Goal: Task Accomplishment & Management: Use online tool/utility

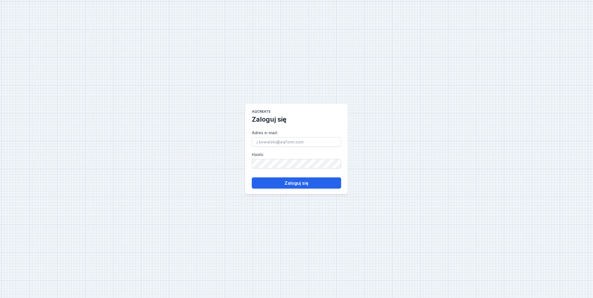
type input "[PERSON_NAME][EMAIL_ADDRESS][DOMAIN_NAME]"
drag, startPoint x: 0, startPoint y: 0, endPoint x: 303, endPoint y: 183, distance: 353.9
click at [303, 183] on button "Zaloguj się" at bounding box center [296, 183] width 89 height 11
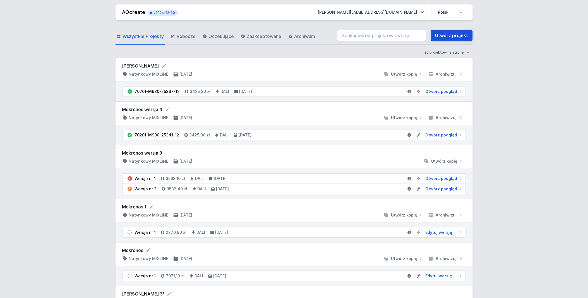
click at [460, 37] on link "Utwórz projekt" at bounding box center [452, 35] width 42 height 11
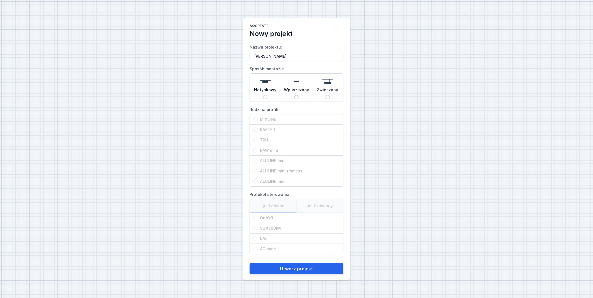
type input "[PERSON_NAME]"
click at [266, 90] on span "Natynkowy" at bounding box center [265, 91] width 22 height 8
click at [266, 95] on input "Natynkowy" at bounding box center [265, 97] width 4 height 4
radio input "true"
click at [257, 130] on input "RAFTER" at bounding box center [255, 130] width 4 height 4
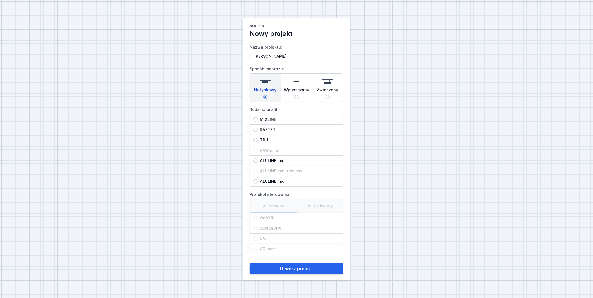
radio input "true"
click at [271, 217] on span "On/Off" at bounding box center [299, 218] width 82 height 6
click at [258, 217] on input "On/Off" at bounding box center [255, 218] width 4 height 4
radio input "true"
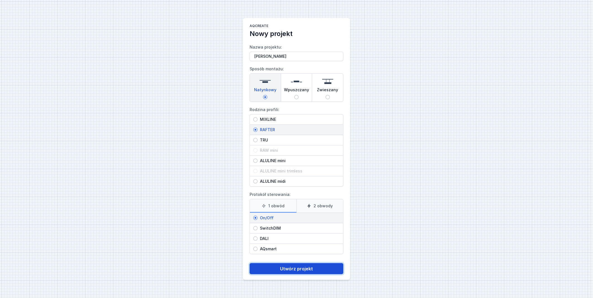
click at [295, 269] on button "Utwórz projekt" at bounding box center [297, 268] width 94 height 11
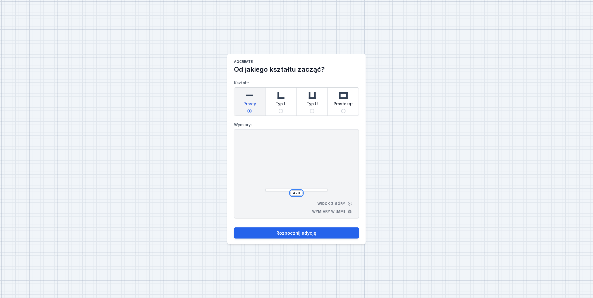
click at [300, 195] on input "420" at bounding box center [296, 193] width 9 height 4
drag, startPoint x: 300, startPoint y: 193, endPoint x: 286, endPoint y: 193, distance: 13.7
click at [286, 193] on div "420" at bounding box center [296, 193] width 62 height 6
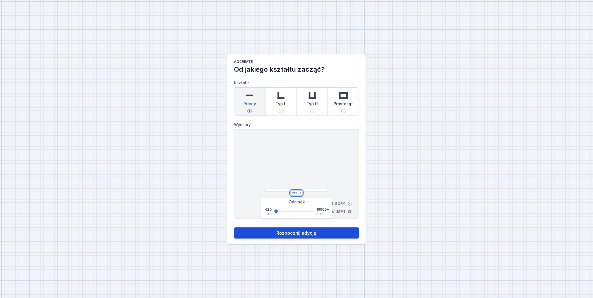
type input "2500"
click at [310, 233] on button "Rozpocznij edycję" at bounding box center [296, 233] width 125 height 11
select select "M"
select select "3000"
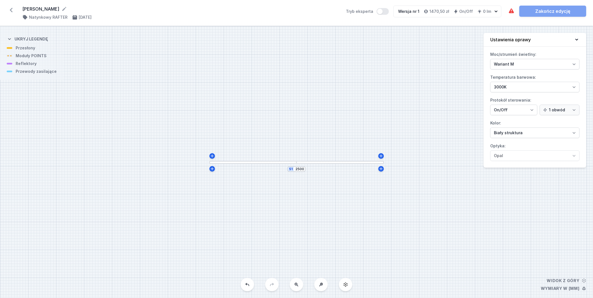
click at [280, 165] on div "S1 2500" at bounding box center [296, 162] width 593 height 272
click at [292, 164] on div "S1 2500" at bounding box center [296, 162] width 593 height 272
click at [305, 169] on div "S1 2500" at bounding box center [296, 169] width 18 height 6
click at [292, 180] on div "S1 2500" at bounding box center [296, 162] width 593 height 272
click at [274, 166] on div "S1 2500" at bounding box center [296, 162] width 593 height 272
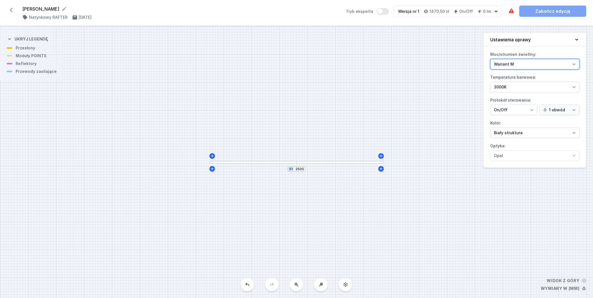
click at [545, 63] on select "Wariant L Wariant M" at bounding box center [534, 64] width 89 height 11
click at [490, 59] on select "Wariant L Wariant M" at bounding box center [534, 64] width 89 height 11
drag, startPoint x: 406, startPoint y: 216, endPoint x: 360, endPoint y: 246, distance: 55.1
click at [406, 218] on div "S1 2500" at bounding box center [296, 162] width 593 height 272
click at [219, 166] on div at bounding box center [252, 164] width 87 height 3
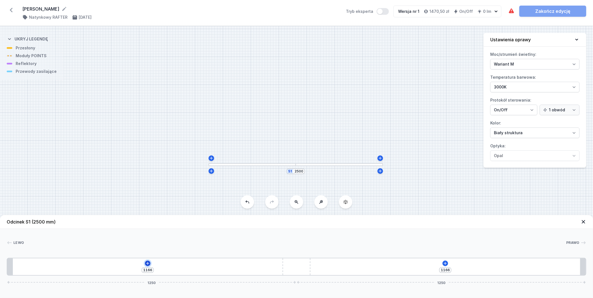
click at [147, 265] on icon at bounding box center [147, 263] width 4 height 4
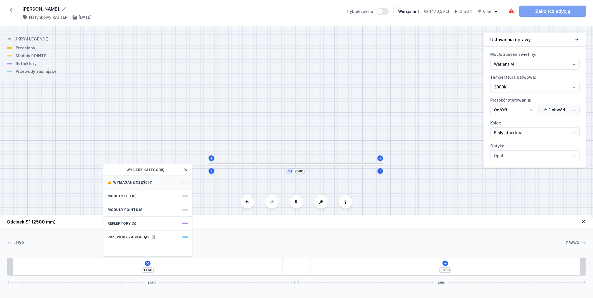
click at [155, 180] on div "Wymagane części (1)" at bounding box center [147, 183] width 89 height 14
click at [140, 183] on span "Hole for power supply cable" at bounding box center [147, 182] width 80 height 6
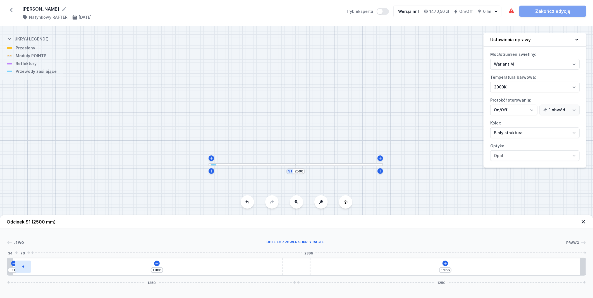
drag, startPoint x: 26, startPoint y: 271, endPoint x: 29, endPoint y: 271, distance: 3.4
click at [29, 271] on div at bounding box center [23, 267] width 16 height 12
click at [157, 265] on icon at bounding box center [156, 263] width 3 height 3
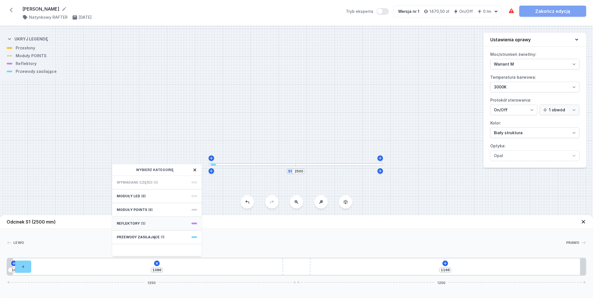
click at [141, 222] on span "(5)" at bounding box center [143, 223] width 4 height 4
click at [141, 194] on span "PET next module 35°" at bounding box center [157, 195] width 80 height 6
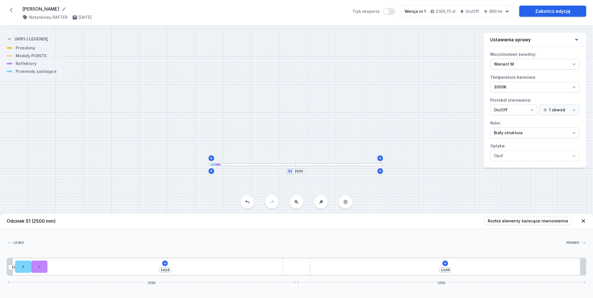
drag, startPoint x: 40, startPoint y: 269, endPoint x: 51, endPoint y: 269, distance: 10.9
click at [51, 269] on div "10 1016 1166 1250 1250" at bounding box center [297, 267] width 580 height 18
click at [38, 268] on div at bounding box center [39, 267] width 16 height 12
type input "931"
type input "85"
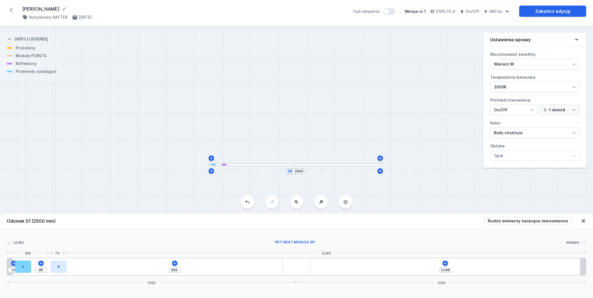
drag, startPoint x: 41, startPoint y: 270, endPoint x: 56, endPoint y: 269, distance: 15.4
click at [56, 269] on div at bounding box center [59, 267] width 16 height 12
click at [176, 265] on icon at bounding box center [175, 263] width 4 height 4
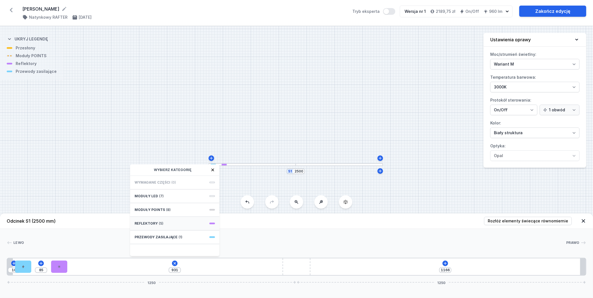
click at [172, 222] on div "Reflektory (5)" at bounding box center [174, 224] width 89 height 14
click at [177, 196] on span "PET next module 35°" at bounding box center [175, 195] width 80 height 6
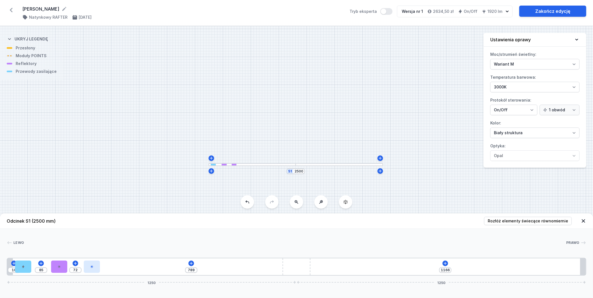
type input "774"
type input "87"
type input "773"
type input "88"
type input "772"
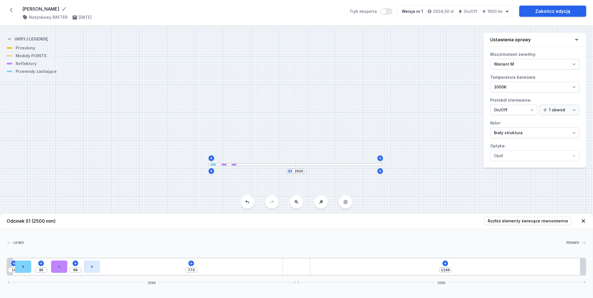
type input "89"
type input "771"
type input "90"
type input "770"
type input "91"
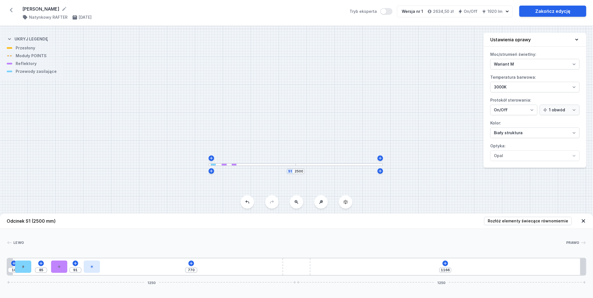
type input "768"
type input "93"
type input "766"
type input "95"
type input "765"
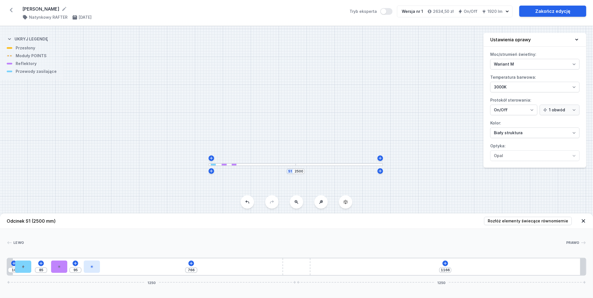
type input "96"
drag, startPoint x: 76, startPoint y: 271, endPoint x: 95, endPoint y: 270, distance: 19.0
click at [95, 270] on div at bounding box center [97, 267] width 16 height 12
type input "752"
type input "109"
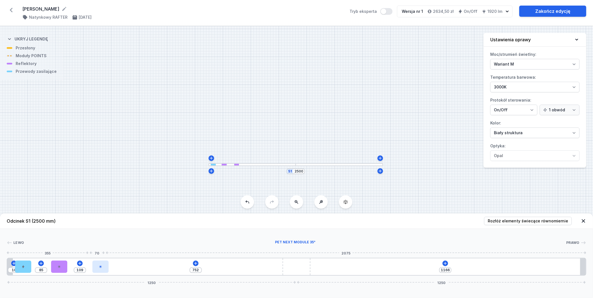
type input "740"
type input "121"
type input "692"
type input "169"
type input "624"
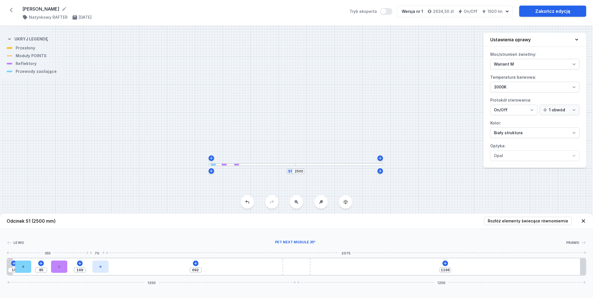
type input "237"
type input "621"
type input "240"
type input "620"
type input "241"
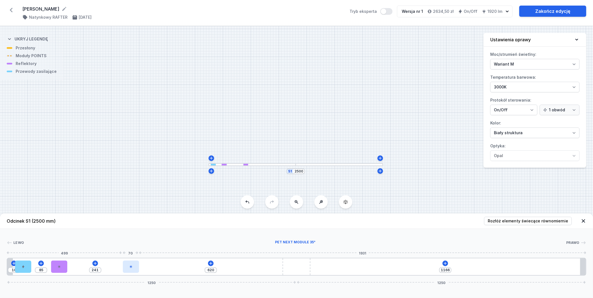
type input "618"
type input "243"
type input "602"
type input "259"
type input "599"
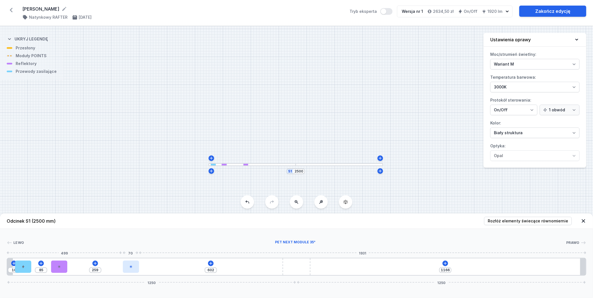
type input "262"
type input "598"
type input "263"
type input "597"
type input "264"
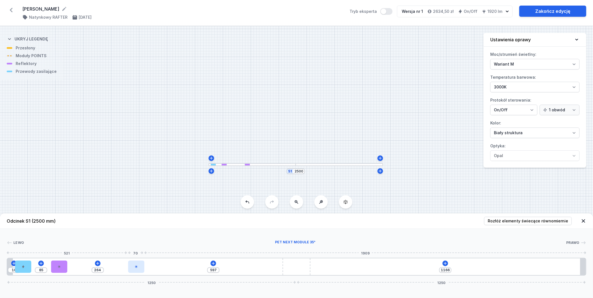
type input "596"
type input "265"
type input "592"
type input "269"
type input "591"
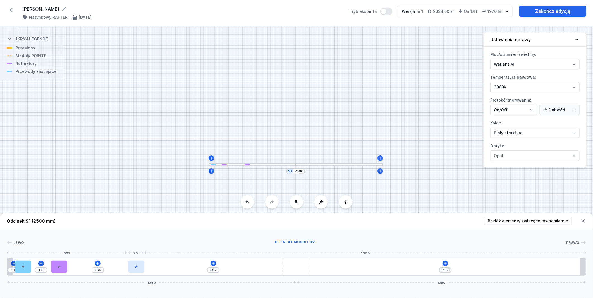
type input "270"
drag, startPoint x: 99, startPoint y: 270, endPoint x: 137, endPoint y: 269, distance: 38.0
click at [137, 269] on div at bounding box center [138, 267] width 16 height 12
click at [213, 264] on icon at bounding box center [214, 263] width 4 height 4
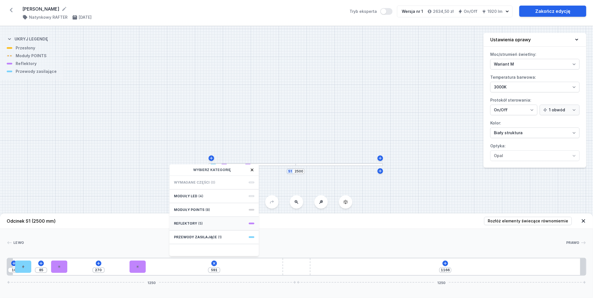
click at [208, 222] on div "Reflektory (5)" at bounding box center [213, 224] width 89 height 14
click at [209, 196] on span "PET next module 35°" at bounding box center [214, 195] width 80 height 6
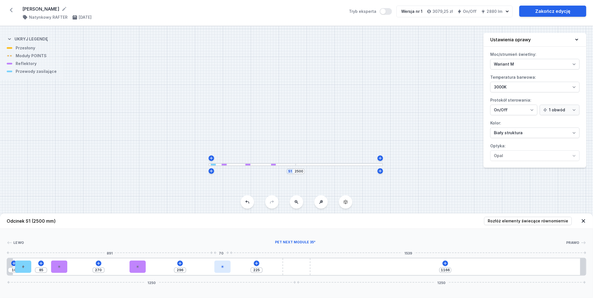
type input "220"
type input "301"
type input "217"
type input "304"
type input "216"
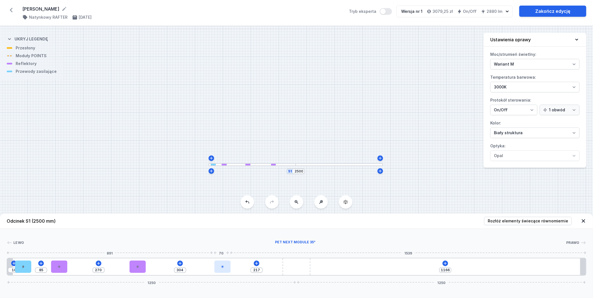
type input "305"
type input "215"
type input "306"
type input "204"
type input "317"
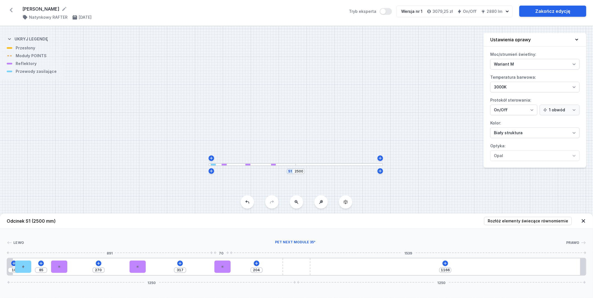
type input "196"
type input "325"
type input "187"
type input "334"
type input "176"
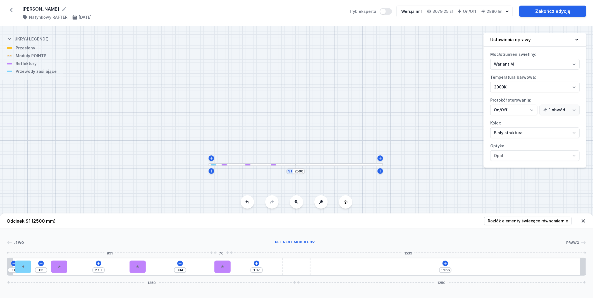
type input "345"
type input "174"
type input "347"
type input "170"
type input "351"
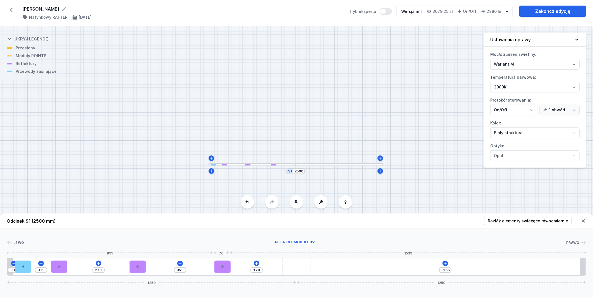
type input "169"
type input "352"
type input "168"
type input "353"
type input "165"
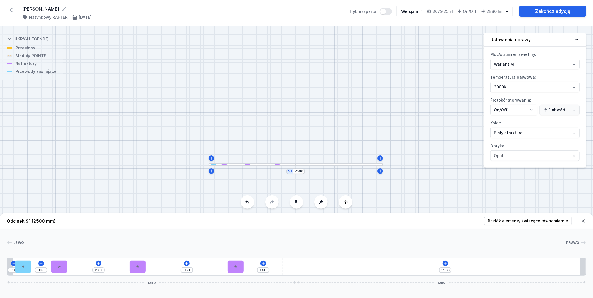
type input "356"
drag, startPoint x: 156, startPoint y: 267, endPoint x: 237, endPoint y: 274, distance: 81.8
click at [237, 274] on div "10 85 270 356 165 1166 1250 1250" at bounding box center [297, 267] width 580 height 18
type input "282"
type input "344"
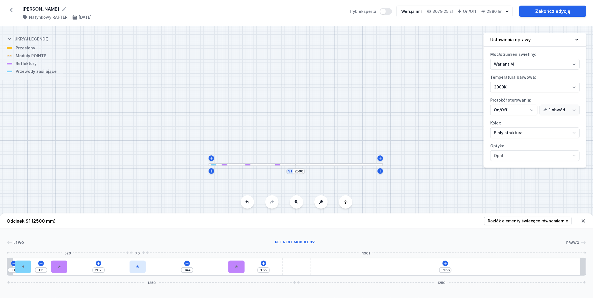
type input "308"
type input "318"
type input "309"
type input "317"
type input "313"
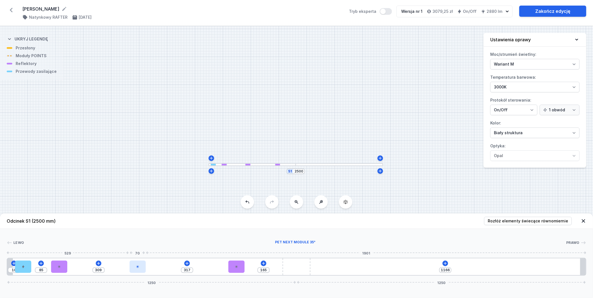
type input "313"
drag, startPoint x: 141, startPoint y: 269, endPoint x: 148, endPoint y: 269, distance: 7.5
click at [148, 269] on div at bounding box center [148, 267] width 16 height 12
type input "161"
type input "317"
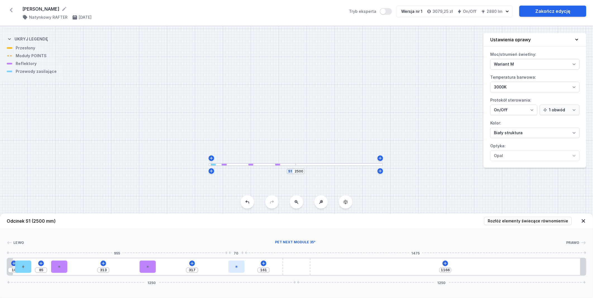
type input "162"
type input "316"
type input "127"
type input "351"
type input "94"
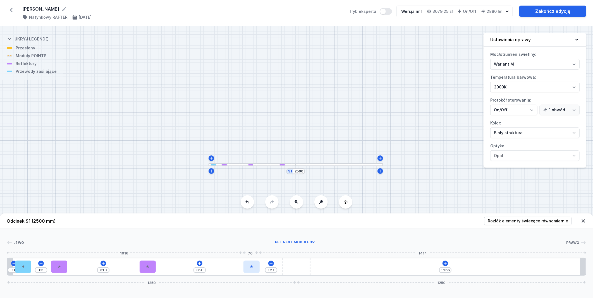
type input "384"
type input "93"
type input "385"
type input "91"
type input "387"
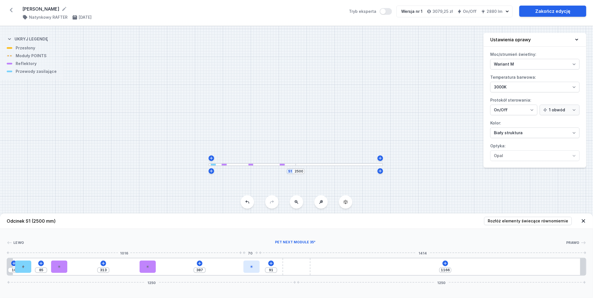
type input "90"
type input "388"
type input "89"
type input "389"
type input "88"
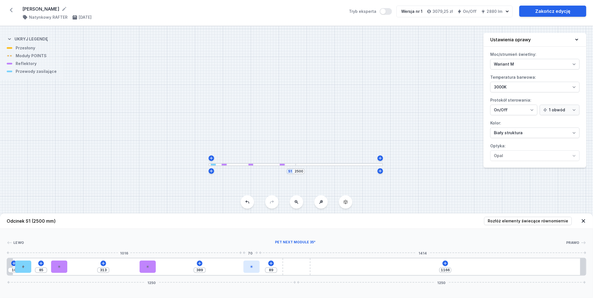
type input "390"
type input "87"
type input "391"
type input "83"
type input "395"
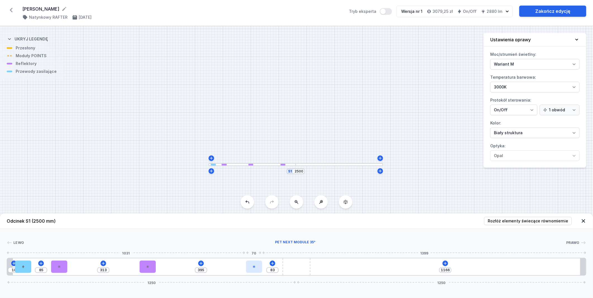
type input "81"
type input "397"
type input "80"
type input "398"
type input "77"
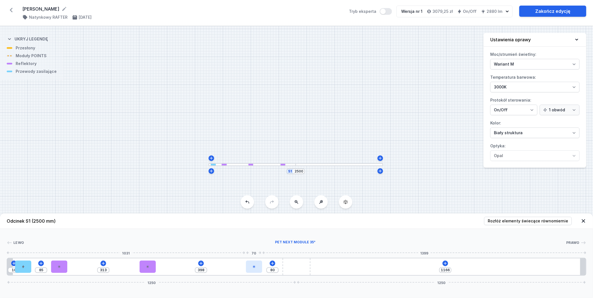
type input "401"
type input "75"
type input "403"
type input "71"
type input "407"
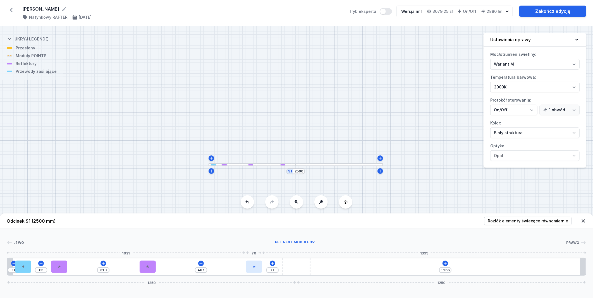
type input "69"
type input "409"
type input "67"
type input "411"
type input "65"
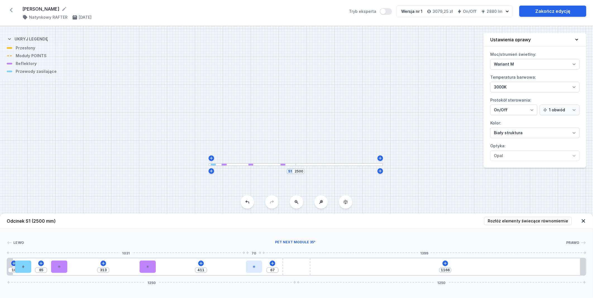
type input "413"
type input "63"
type input "415"
type input "62"
type input "416"
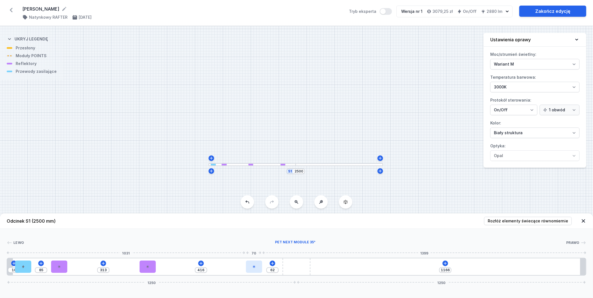
type input "59"
type input "419"
type input "58"
type input "420"
type input "57"
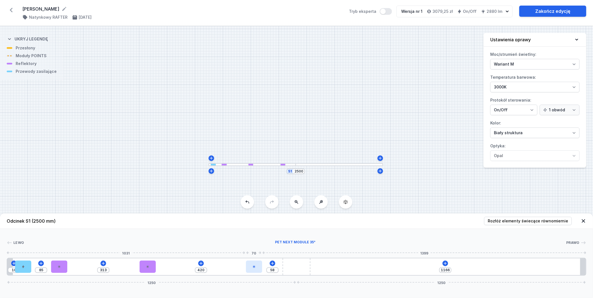
type input "421"
type input "56"
type input "422"
type input "55"
type input "423"
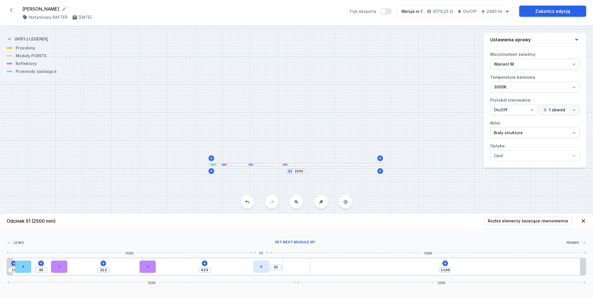
type input "53"
type input "425"
type input "52"
type input "426"
type input "51"
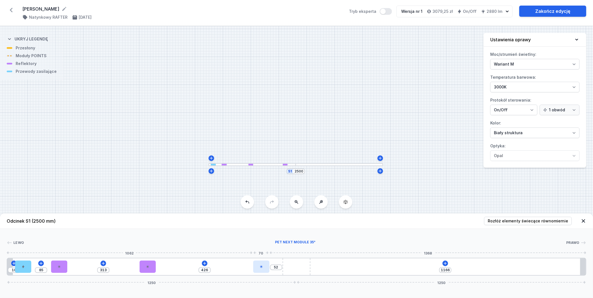
type input "427"
type input "50"
type input "428"
type input "48"
type input "430"
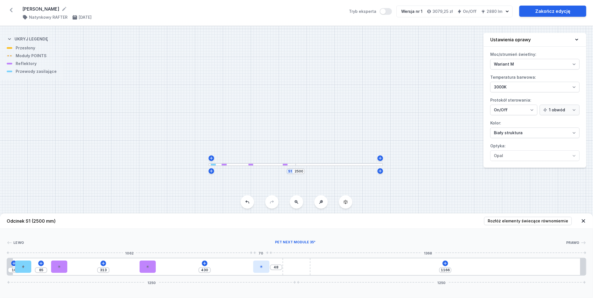
type input "46"
type input "432"
type input "45"
type input "433"
type input "44"
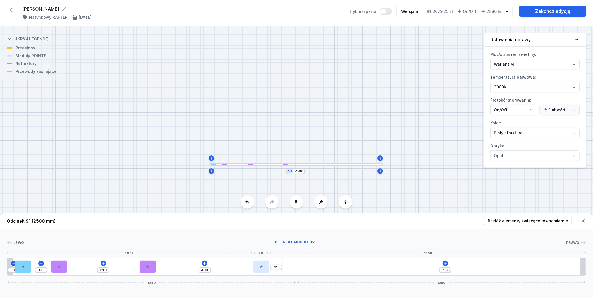
type input "434"
type input "43"
type input "435"
type input "42"
type input "436"
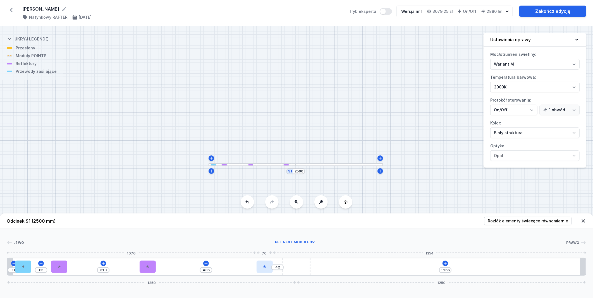
type input "39"
type input "439"
type input "38"
type input "440"
type input "36"
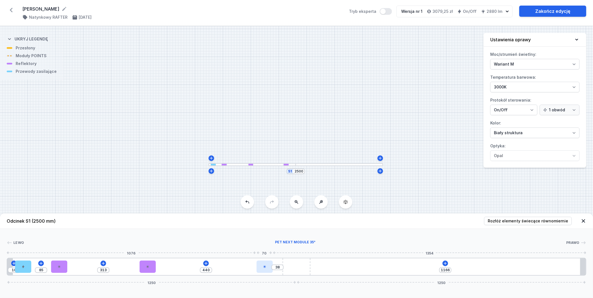
type input "442"
type input "35"
type input "443"
type input "33"
type input "478"
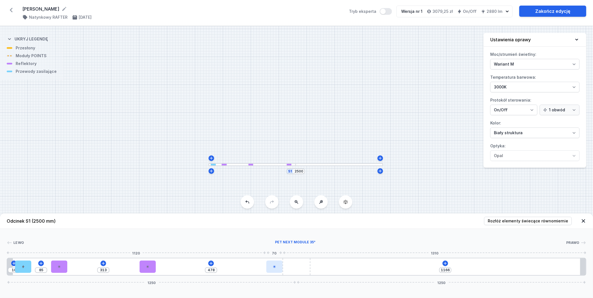
drag, startPoint x: 238, startPoint y: 269, endPoint x: 271, endPoint y: 269, distance: 32.4
click at [271, 269] on div at bounding box center [274, 267] width 16 height 12
type input "337"
type input "454"
type input "359"
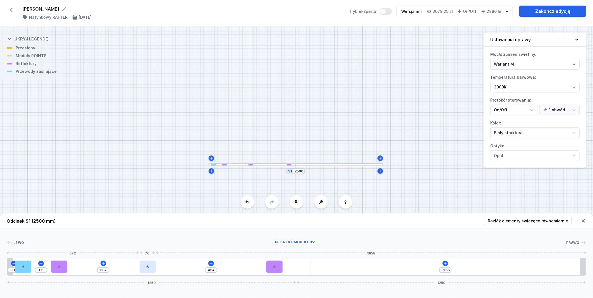
type input "432"
type input "491"
type input "300"
type input "494"
type input "297"
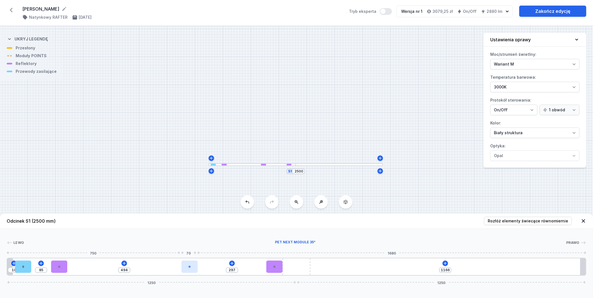
type input "493"
type input "298"
type input "489"
type input "302"
type input "487"
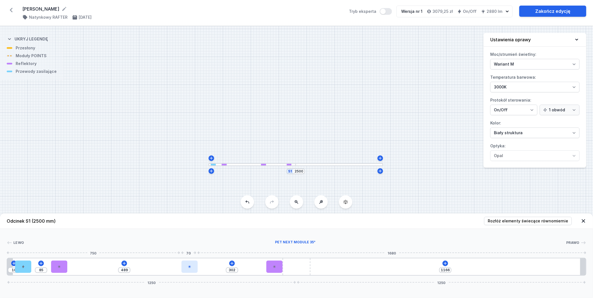
type input "304"
type input "483"
type input "308"
type input "481"
type input "310"
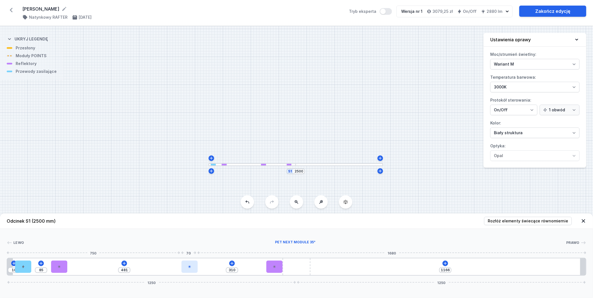
type input "478"
type input "313"
type input "476"
type input "315"
type input "474"
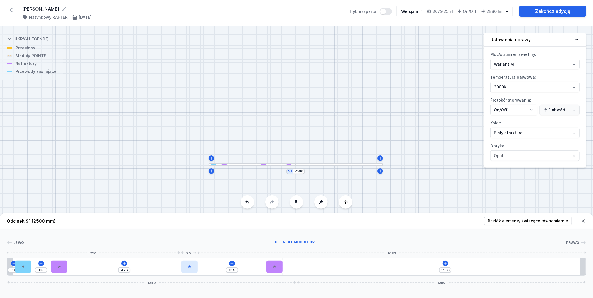
type input "317"
type input "471"
type input "320"
type input "468"
type input "323"
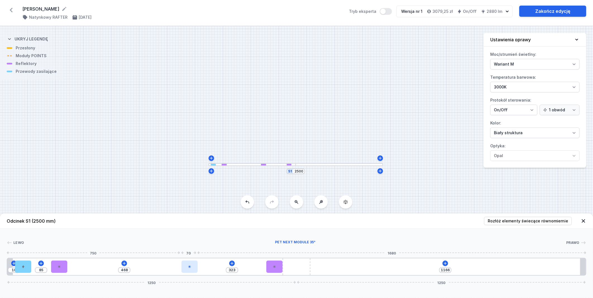
type input "463"
type input "328"
drag, startPoint x: 149, startPoint y: 269, endPoint x: 179, endPoint y: 272, distance: 30.3
click at [179, 272] on div at bounding box center [179, 267] width 16 height 12
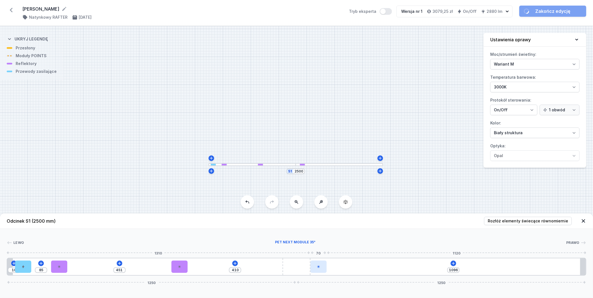
drag, startPoint x: 276, startPoint y: 269, endPoint x: 315, endPoint y: 269, distance: 39.4
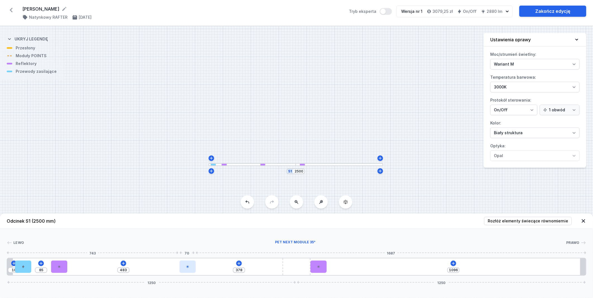
drag, startPoint x: 181, startPoint y: 268, endPoint x: 187, endPoint y: 269, distance: 5.6
click at [187, 269] on div at bounding box center [187, 267] width 16 height 12
click at [455, 265] on icon at bounding box center [453, 263] width 4 height 4
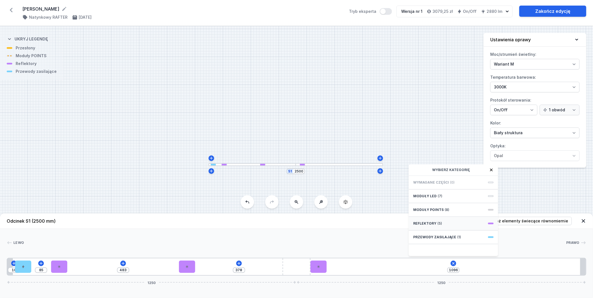
click at [441, 221] on div "Reflektory (5)" at bounding box center [453, 224] width 89 height 14
click at [445, 193] on span "PET next module 35°" at bounding box center [453, 195] width 80 height 6
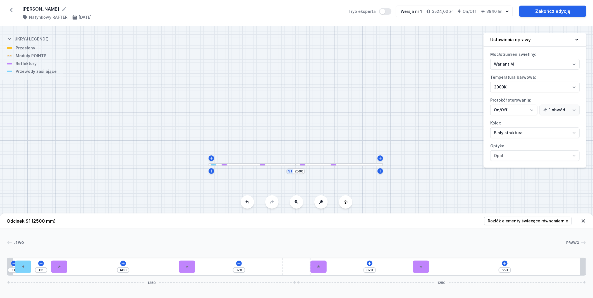
drag, startPoint x: 343, startPoint y: 269, endPoint x: 430, endPoint y: 270, distance: 87.1
click at [430, 270] on div "10 85 483 378 373 653 1250 1250" at bounding box center [297, 267] width 580 height 18
click at [505, 264] on icon at bounding box center [504, 263] width 3 height 3
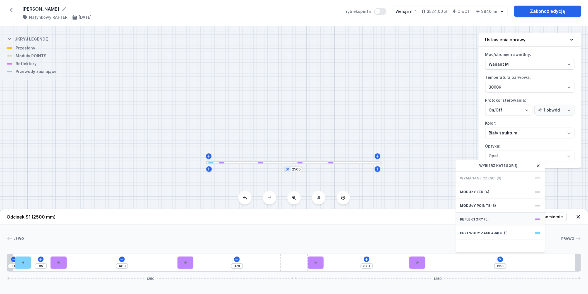
click at [504, 222] on div "Reflektory (5)" at bounding box center [500, 219] width 89 height 14
click at [499, 193] on span "PET next module 35°" at bounding box center [500, 190] width 80 height 6
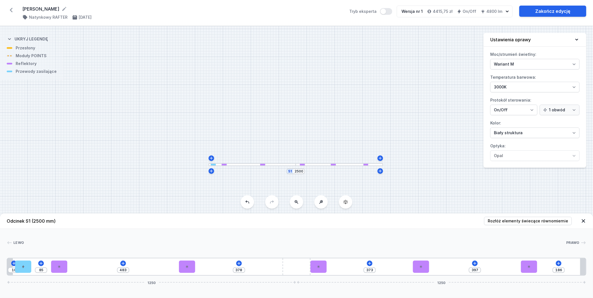
drag, startPoint x: 438, startPoint y: 270, endPoint x: 539, endPoint y: 269, distance: 100.8
click at [539, 269] on div "10 85 483 378 373 397 186 1250 1250" at bounding box center [297, 267] width 580 height 18
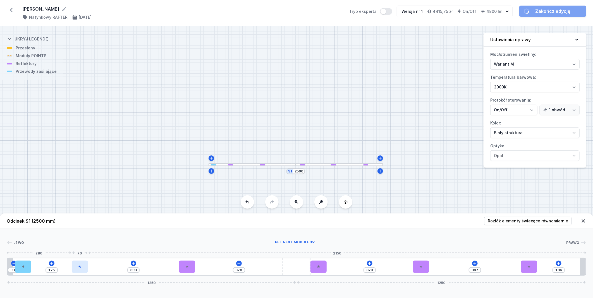
drag, startPoint x: 60, startPoint y: 268, endPoint x: 77, endPoint y: 268, distance: 17.3
click at [77, 268] on div at bounding box center [80, 267] width 16 height 12
click at [138, 252] on div at bounding box center [297, 252] width 580 height 3
click at [238, 263] on icon at bounding box center [239, 263] width 4 height 4
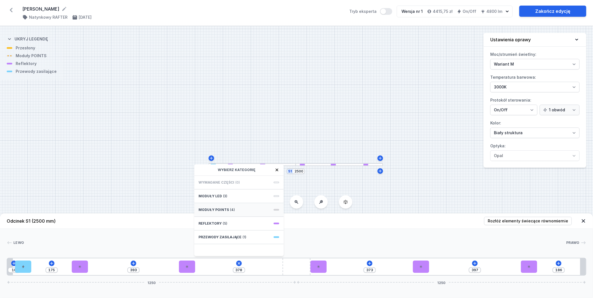
click at [224, 209] on span "Moduły POINTS" at bounding box center [214, 210] width 30 height 4
click at [227, 195] on span "5 POINTS module 133mm 50°" at bounding box center [239, 195] width 80 height 6
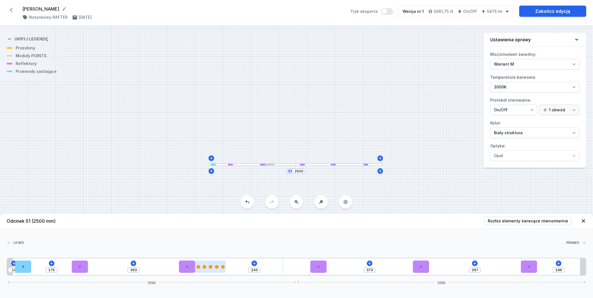
drag, startPoint x: 216, startPoint y: 271, endPoint x: 213, endPoint y: 268, distance: 4.8
click at [230, 269] on div "10 175 393 245 373 397 186 1250 1250" at bounding box center [297, 267] width 580 height 18
drag, startPoint x: 211, startPoint y: 268, endPoint x: 235, endPoint y: 270, distance: 24.1
click at [235, 270] on div at bounding box center [235, 267] width 31 height 12
click at [371, 265] on icon at bounding box center [369, 263] width 4 height 4
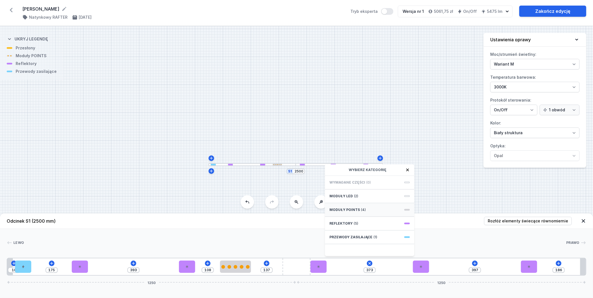
click at [362, 209] on span "(4)" at bounding box center [363, 210] width 5 height 4
click at [370, 195] on span "5 POINTS module 133mm 50°" at bounding box center [369, 195] width 80 height 6
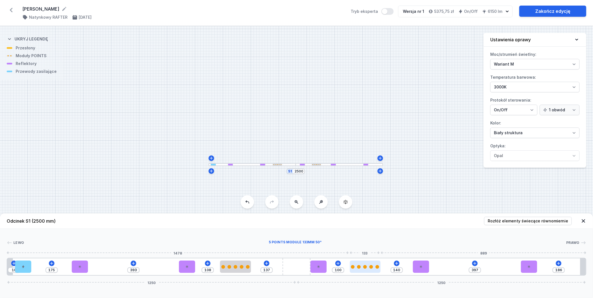
drag, startPoint x: 352, startPoint y: 270, endPoint x: 368, endPoint y: 269, distance: 15.6
click at [368, 269] on div at bounding box center [365, 267] width 31 height 12
drag, startPoint x: 238, startPoint y: 271, endPoint x: 247, endPoint y: 272, distance: 9.0
click at [247, 272] on div at bounding box center [245, 267] width 31 height 12
click at [475, 264] on icon at bounding box center [474, 263] width 3 height 3
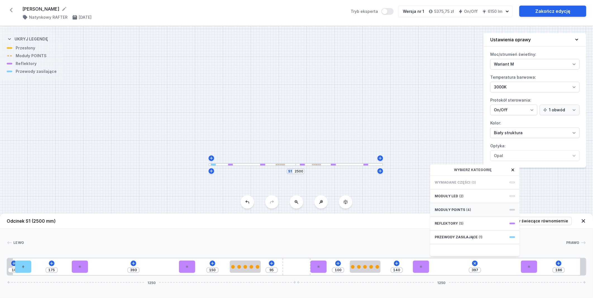
click at [466, 209] on span "(4)" at bounding box center [468, 210] width 5 height 4
click at [475, 193] on span "5 POINTS module 133mm 50°" at bounding box center [475, 195] width 80 height 6
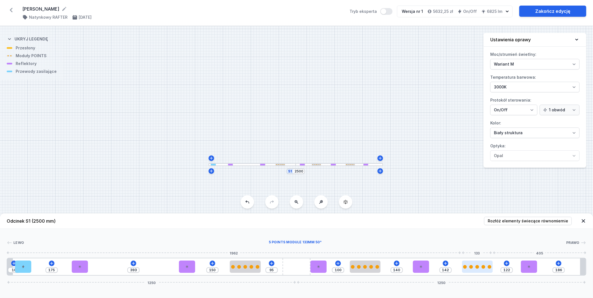
drag, startPoint x: 442, startPoint y: 270, endPoint x: 482, endPoint y: 269, distance: 39.9
click at [482, 269] on div at bounding box center [477, 267] width 31 height 12
click at [133, 265] on button at bounding box center [134, 264] width 6 height 6
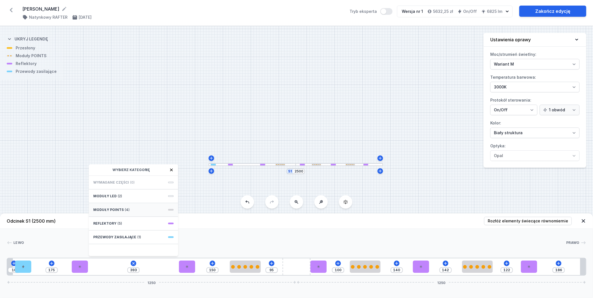
click at [125, 211] on span "(4)" at bounding box center [127, 210] width 5 height 4
click at [142, 196] on span "5 POINTS module 133mm 50°" at bounding box center [133, 195] width 80 height 6
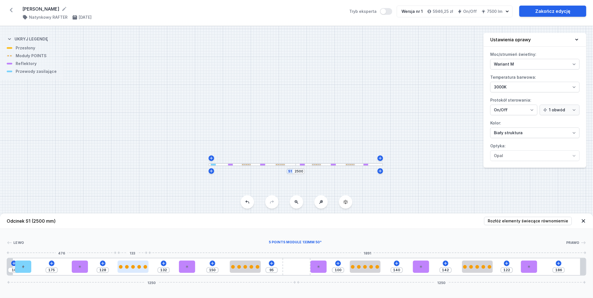
drag, startPoint x: 107, startPoint y: 267, endPoint x: 133, endPoint y: 269, distance: 26.3
click at [133, 269] on div at bounding box center [133, 267] width 31 height 12
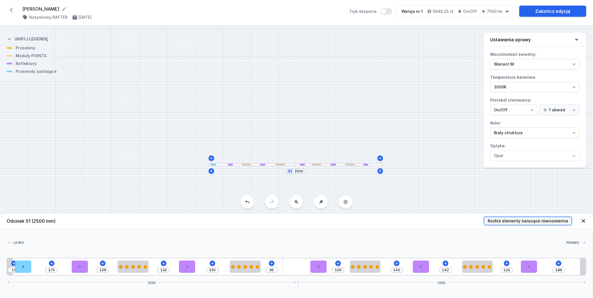
click at [539, 222] on span "Rozłóż elementy świecące równomiernie" at bounding box center [528, 221] width 80 height 6
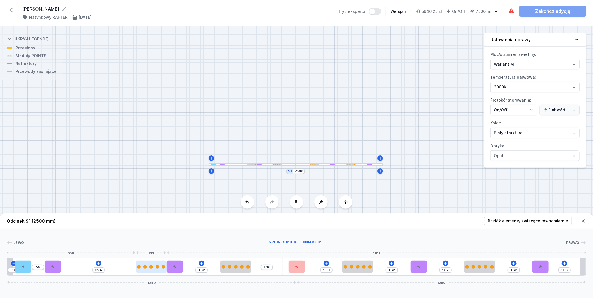
drag, startPoint x: 131, startPoint y: 272, endPoint x: 151, endPoint y: 272, distance: 20.4
click at [151, 272] on div at bounding box center [151, 267] width 31 height 12
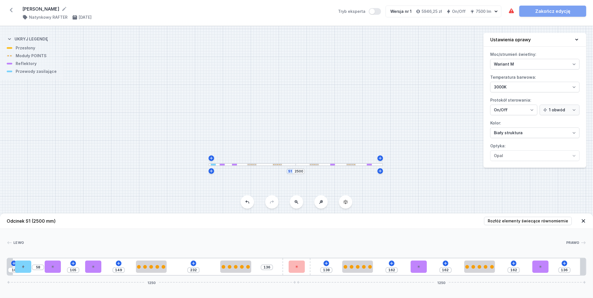
drag, startPoint x: 176, startPoint y: 270, endPoint x: 91, endPoint y: 276, distance: 85.1
click at [91, 276] on div "Odcinek S1 (2500 mm) Rozłóż elementy świecące równomiernie Lewo Prawo 1 2 3 3 4…" at bounding box center [296, 256] width 593 height 85
click at [278, 168] on div "S1 2500" at bounding box center [296, 162] width 593 height 272
click at [237, 269] on div at bounding box center [235, 267] width 31 height 12
click at [250, 250] on icon at bounding box center [249, 251] width 3 height 4
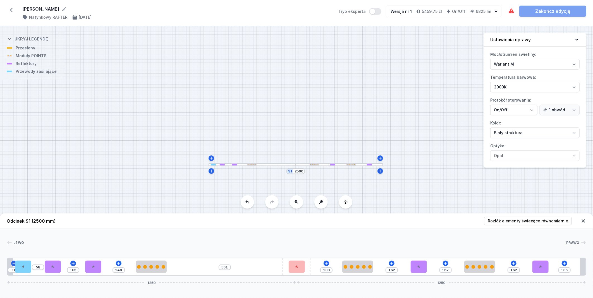
click at [262, 277] on div "Odcinek S1 (2500 mm) Rozłóż elementy świecące równomiernie Lewo Prawo 1 2 3 3 4…" at bounding box center [296, 256] width 593 height 85
click at [245, 235] on div "[PERSON_NAME] 1 2 3 3 4 3 5 4 3 4 3 1 10 58 105 149 501 138 162 162 162 136 125…" at bounding box center [296, 252] width 593 height 47
click at [224, 268] on input "501" at bounding box center [224, 267] width 9 height 4
click at [205, 269] on div "10 58 105 149 501 138 162 162 162 136 1250 1250" at bounding box center [297, 267] width 580 height 18
click at [203, 243] on div at bounding box center [295, 243] width 542 height 6
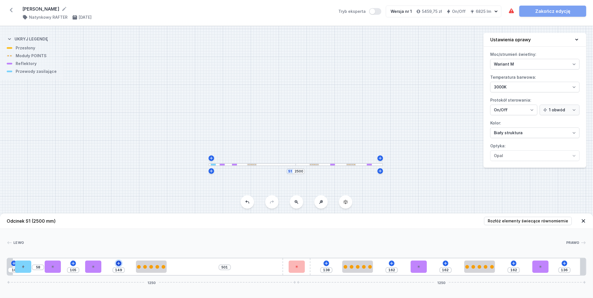
click at [118, 265] on icon at bounding box center [118, 263] width 4 height 4
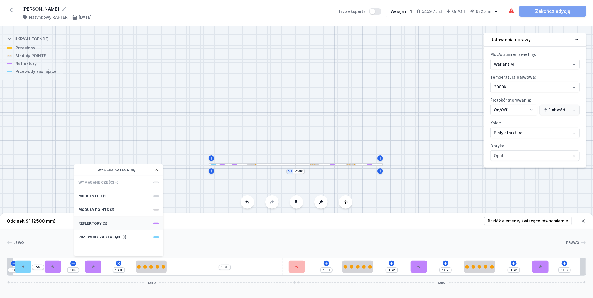
click at [118, 222] on div "Reflektory (5)" at bounding box center [118, 224] width 89 height 14
click at [120, 196] on span "PET next module 35°" at bounding box center [118, 195] width 80 height 6
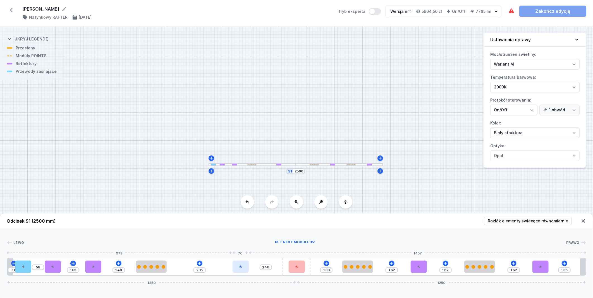
drag, startPoint x: 111, startPoint y: 266, endPoint x: 242, endPoint y: 271, distance: 130.7
drag, startPoint x: 153, startPoint y: 271, endPoint x: 177, endPoint y: 272, distance: 23.8
click at [177, 272] on div at bounding box center [177, 267] width 31 height 12
drag, startPoint x: 95, startPoint y: 269, endPoint x: 101, endPoint y: 270, distance: 6.1
click at [101, 270] on div at bounding box center [103, 267] width 16 height 12
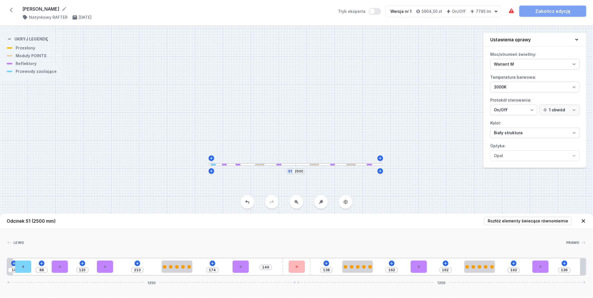
click at [51, 270] on div "10 88 125 210 174 146 138 162 162 162 136 1250 1250" at bounding box center [297, 267] width 580 height 18
click at [300, 270] on div at bounding box center [297, 267] width 16 height 12
click at [312, 253] on icon at bounding box center [310, 251] width 4 height 4
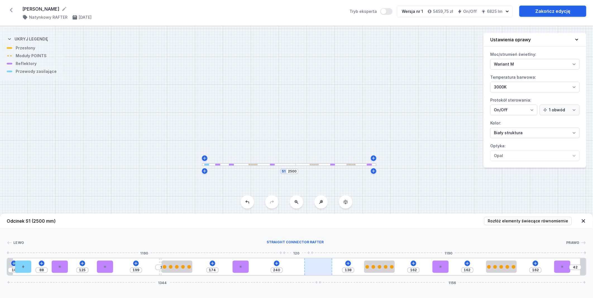
drag, startPoint x: 288, startPoint y: 268, endPoint x: 329, endPoint y: 269, distance: 41.1
click at [329, 269] on div at bounding box center [318, 267] width 28 height 17
click at [440, 181] on div "S1 2500" at bounding box center [296, 162] width 593 height 272
drag, startPoint x: 314, startPoint y: 168, endPoint x: 318, endPoint y: 170, distance: 4.9
click at [317, 168] on div "S1 2500" at bounding box center [296, 162] width 593 height 272
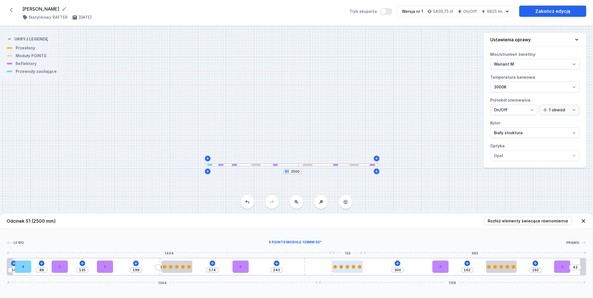
click at [357, 268] on div at bounding box center [347, 267] width 31 height 4
drag, startPoint x: 494, startPoint y: 268, endPoint x: 469, endPoint y: 273, distance: 24.7
click at [469, 273] on div at bounding box center [464, 267] width 31 height 12
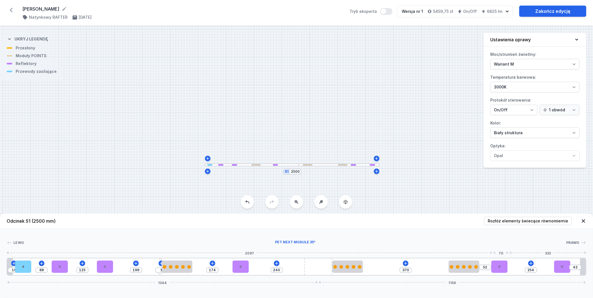
drag, startPoint x: 439, startPoint y: 267, endPoint x: 504, endPoint y: 267, distance: 65.6
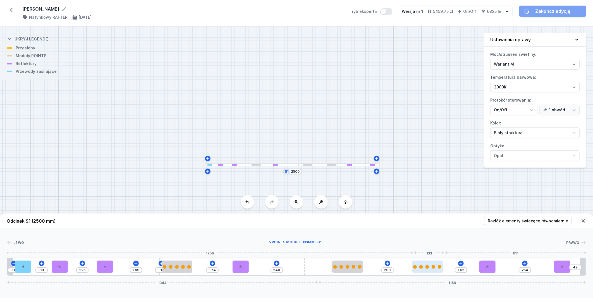
drag, startPoint x: 465, startPoint y: 270, endPoint x: 434, endPoint y: 272, distance: 30.5
click at [434, 272] on div at bounding box center [427, 267] width 31 height 12
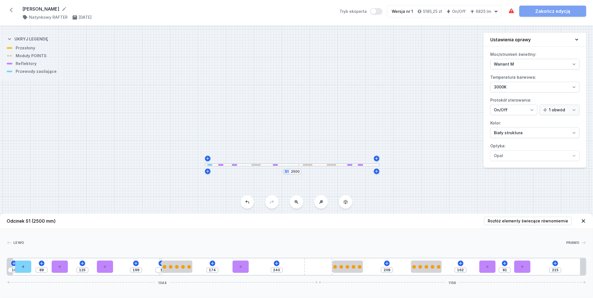
drag, startPoint x: 566, startPoint y: 268, endPoint x: 535, endPoint y: 272, distance: 31.5
click at [535, 272] on div "10 88 125 199 1 174 240 208 162 81 215 1344 1156" at bounding box center [297, 267] width 580 height 18
drag, startPoint x: 486, startPoint y: 266, endPoint x: 490, endPoint y: 269, distance: 5.2
click at [490, 269] on div at bounding box center [483, 267] width 16 height 12
drag, startPoint x: 350, startPoint y: 165, endPoint x: 339, endPoint y: 170, distance: 11.9
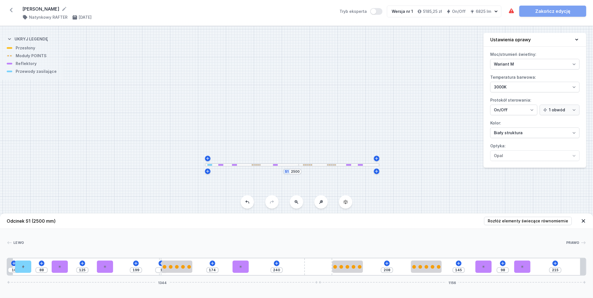
click at [339, 170] on div "S1 2500" at bounding box center [296, 162] width 593 height 272
drag, startPoint x: 423, startPoint y: 267, endPoint x: 443, endPoint y: 271, distance: 21.2
click at [443, 271] on div at bounding box center [439, 267] width 31 height 12
drag, startPoint x: 482, startPoint y: 267, endPoint x: 409, endPoint y: 272, distance: 73.0
click at [408, 272] on div at bounding box center [416, 267] width 16 height 12
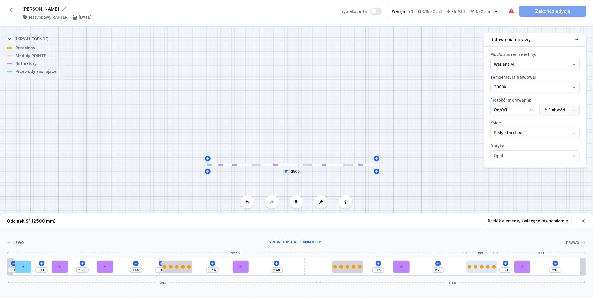
drag, startPoint x: 439, startPoint y: 267, endPoint x: 490, endPoint y: 270, distance: 51.5
click at [490, 270] on div at bounding box center [481, 267] width 31 height 12
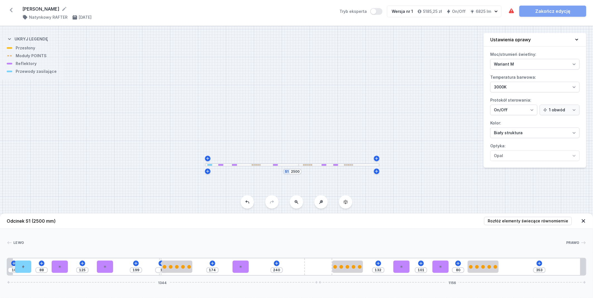
drag, startPoint x: 511, startPoint y: 272, endPoint x: 453, endPoint y: 271, distance: 57.8
click at [453, 271] on div "10 88 125 199 1 174 240 132 101 80 353 1344 1156" at bounding box center [297, 267] width 580 height 18
drag, startPoint x: 478, startPoint y: 269, endPoint x: 538, endPoint y: 272, distance: 59.8
click at [538, 272] on div at bounding box center [534, 267] width 31 height 12
drag, startPoint x: 443, startPoint y: 270, endPoint x: 480, endPoint y: 270, distance: 37.4
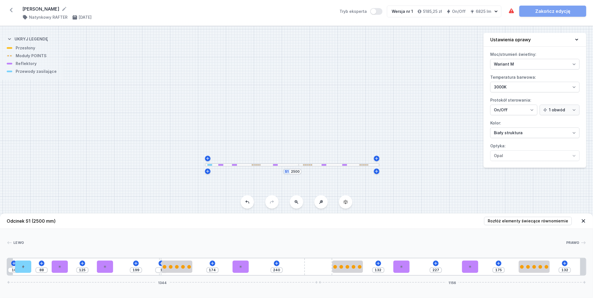
click at [480, 270] on div "10 88 125 199 1 174 240 132 227 175 132 1344 1156" at bounding box center [297, 267] width 580 height 18
drag, startPoint x: 401, startPoint y: 271, endPoint x: 409, endPoint y: 270, distance: 7.6
click at [409, 270] on div at bounding box center [402, 267] width 16 height 12
drag, startPoint x: 60, startPoint y: 270, endPoint x: 94, endPoint y: 270, distance: 33.8
click at [94, 270] on div at bounding box center [89, 267] width 16 height 12
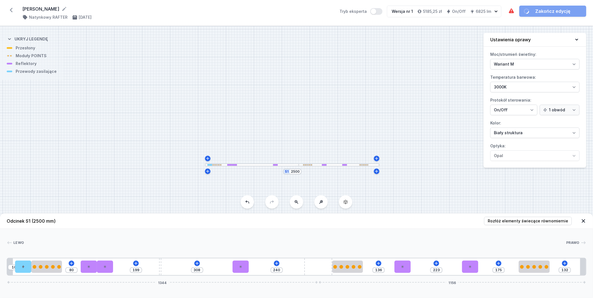
drag, startPoint x: 182, startPoint y: 268, endPoint x: 59, endPoint y: 276, distance: 123.3
click at [59, 276] on div "10 80 199 308 240 136 223 175 132 1344 1156" at bounding box center [297, 267] width 580 height 18
drag, startPoint x: 107, startPoint y: 271, endPoint x: 153, endPoint y: 271, distance: 46.1
click at [153, 271] on div at bounding box center [151, 267] width 16 height 12
click at [151, 269] on div at bounding box center [151, 267] width 16 height 12
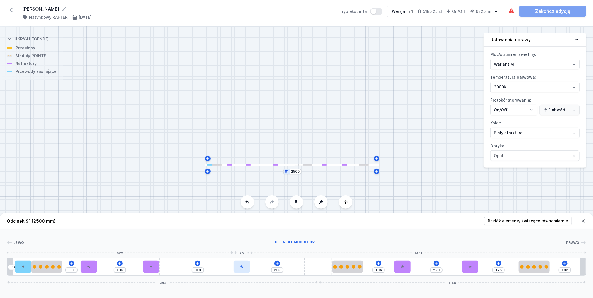
click at [242, 271] on div at bounding box center [242, 267] width 16 height 12
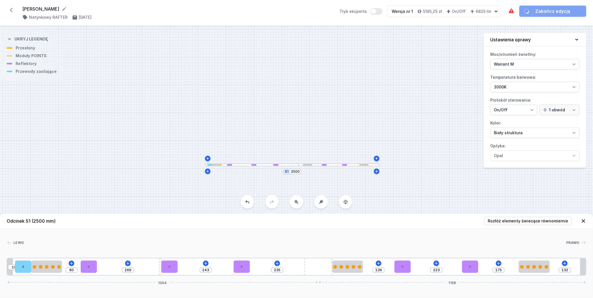
drag, startPoint x: 154, startPoint y: 268, endPoint x: 180, endPoint y: 270, distance: 26.6
drag, startPoint x: 91, startPoint y: 269, endPoint x: 104, endPoint y: 269, distance: 12.6
click at [104, 269] on div at bounding box center [104, 267] width 16 height 12
drag, startPoint x: 168, startPoint y: 271, endPoint x: 175, endPoint y: 270, distance: 7.1
click at [175, 270] on div at bounding box center [169, 267] width 16 height 12
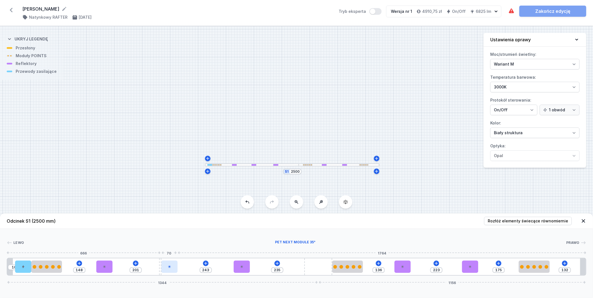
drag, startPoint x: 170, startPoint y: 269, endPoint x: 175, endPoint y: 269, distance: 4.5
click at [175, 269] on div at bounding box center [169, 267] width 16 height 12
click at [187, 267] on div "10 148 201 243 235 136 223 175 132 1344 1156" at bounding box center [297, 267] width 580 height 18
drag, startPoint x: 173, startPoint y: 267, endPoint x: 183, endPoint y: 267, distance: 9.2
click at [183, 267] on div "10 148 201 243 235 136 223 175 132 1344 1156" at bounding box center [297, 267] width 580 height 18
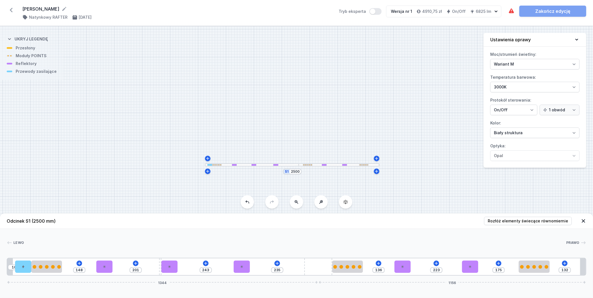
drag, startPoint x: 171, startPoint y: 268, endPoint x: 182, endPoint y: 268, distance: 10.9
click at [182, 268] on div "10 148 201 243 235 136 223 175 132 1344 1156" at bounding box center [297, 267] width 580 height 18
drag, startPoint x: 51, startPoint y: 267, endPoint x: 60, endPoint y: 267, distance: 8.7
click at [60, 267] on div at bounding box center [46, 267] width 31 height 4
drag, startPoint x: 41, startPoint y: 269, endPoint x: 58, endPoint y: 269, distance: 17.0
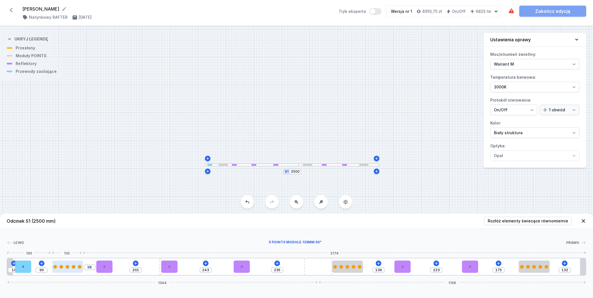
click at [58, 269] on div at bounding box center [67, 267] width 31 height 12
drag, startPoint x: 62, startPoint y: 270, endPoint x: 54, endPoint y: 270, distance: 7.8
click at [54, 270] on div at bounding box center [64, 267] width 31 height 12
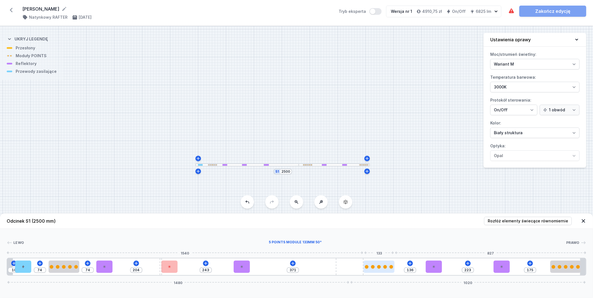
drag, startPoint x: 322, startPoint y: 269, endPoint x: 388, endPoint y: 269, distance: 65.9
click at [388, 269] on div "10 74 74 204 243 371 136 223 175 1480 1020" at bounding box center [297, 267] width 580 height 18
drag, startPoint x: 384, startPoint y: 271, endPoint x: 327, endPoint y: 275, distance: 57.4
click at [327, 275] on div "10 74 74 204 243 238 269 223 175 1480 1020" at bounding box center [297, 267] width 580 height 18
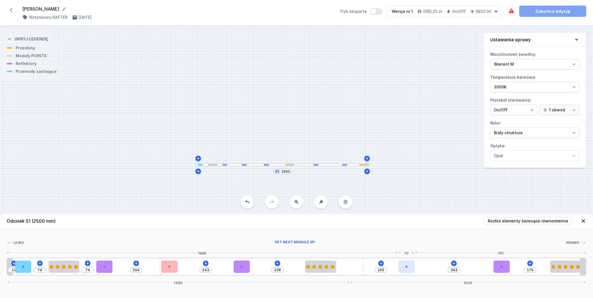
drag, startPoint x: 432, startPoint y: 269, endPoint x: 411, endPoint y: 271, distance: 20.8
click at [411, 271] on div at bounding box center [406, 267] width 16 height 12
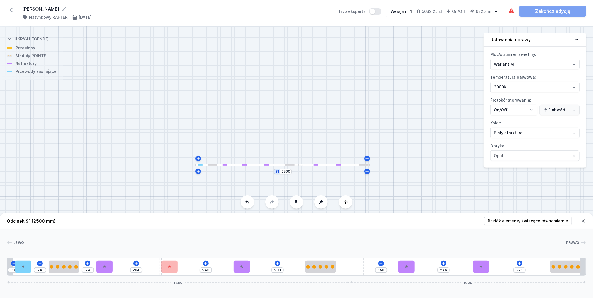
drag, startPoint x: 504, startPoint y: 266, endPoint x: 490, endPoint y: 269, distance: 14.4
click at [490, 269] on div "10 74 74 204 243 238 150 246 271 1480 1020" at bounding box center [297, 267] width 580 height 18
drag, startPoint x: 569, startPoint y: 269, endPoint x: 561, endPoint y: 270, distance: 8.2
click at [561, 270] on div at bounding box center [548, 267] width 31 height 12
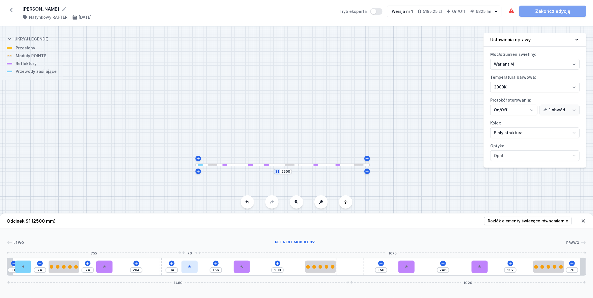
drag, startPoint x: 172, startPoint y: 267, endPoint x: 191, endPoint y: 269, distance: 18.5
click at [191, 269] on div at bounding box center [189, 267] width 16 height 12
drag, startPoint x: 105, startPoint y: 270, endPoint x: 128, endPoint y: 269, distance: 22.6
click at [128, 269] on div at bounding box center [129, 267] width 16 height 12
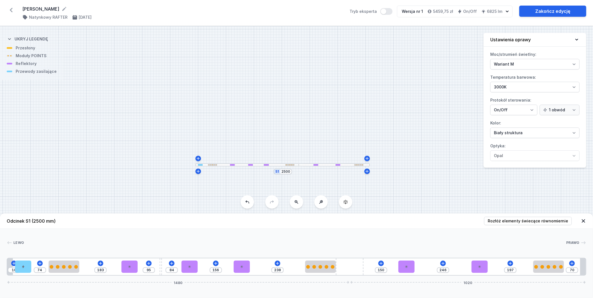
click at [418, 188] on div "S1 2500" at bounding box center [296, 162] width 593 height 272
click at [556, 11] on link "Zakończ edycję" at bounding box center [552, 11] width 67 height 11
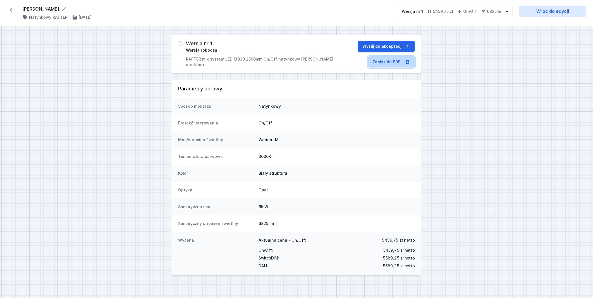
click at [390, 63] on link "Zapisz do PDF" at bounding box center [391, 61] width 47 height 11
click at [389, 46] on button "Wyślij do akceptacji" at bounding box center [386, 46] width 57 height 11
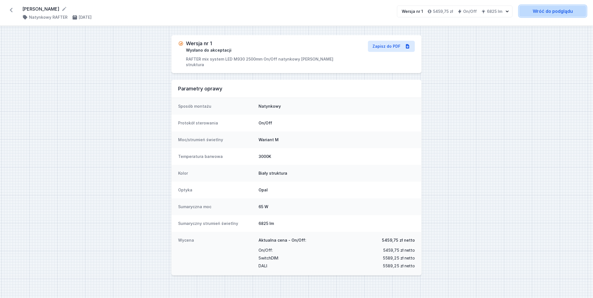
click at [549, 11] on link "Wróć do podglądu" at bounding box center [552, 11] width 67 height 11
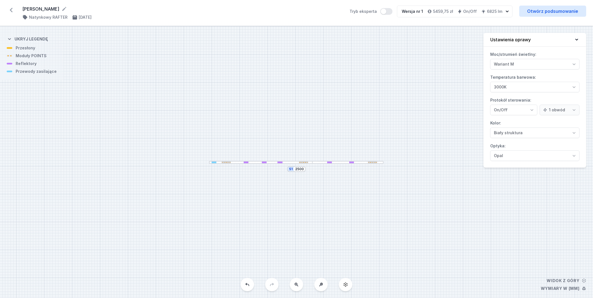
click at [273, 164] on div "S1 2500" at bounding box center [296, 162] width 593 height 272
click at [271, 164] on div "S1 2500" at bounding box center [296, 162] width 593 height 272
click at [269, 169] on div "S1 2500" at bounding box center [296, 162] width 593 height 272
click at [260, 164] on div "S1 2500" at bounding box center [296, 162] width 593 height 272
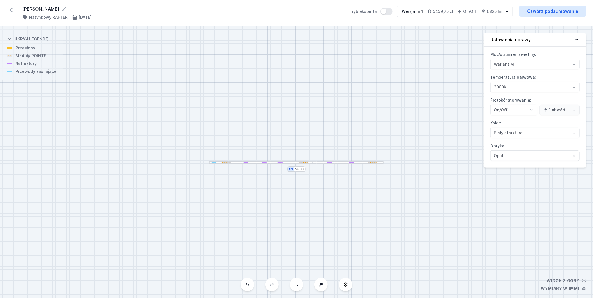
click at [233, 166] on div "S1 2500" at bounding box center [296, 162] width 593 height 272
click at [330, 214] on div "S1 2500" at bounding box center [296, 162] width 593 height 272
click at [12, 10] on icon at bounding box center [11, 10] width 9 height 9
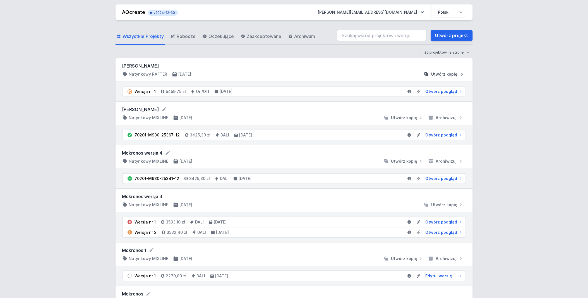
click at [454, 75] on span "Utwórz kopię" at bounding box center [445, 74] width 26 height 6
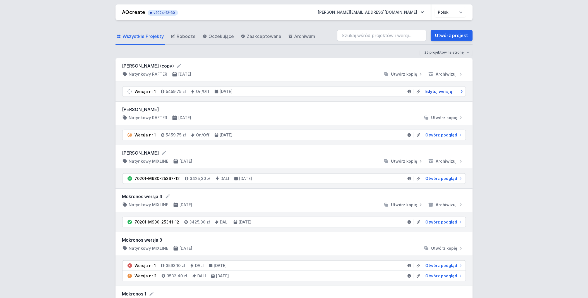
click at [442, 92] on span "Edytuj wersję" at bounding box center [439, 92] width 27 height 6
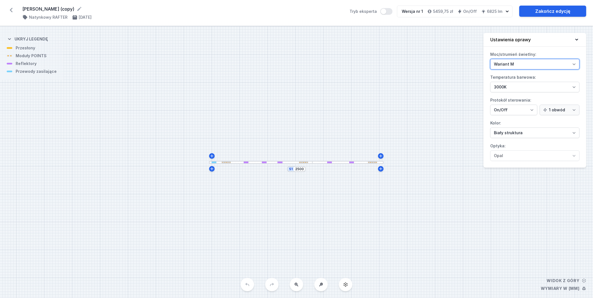
click at [557, 63] on select "Wariant L Wariant M" at bounding box center [534, 64] width 89 height 11
click at [490, 59] on select "Wariant L Wariant M" at bounding box center [534, 64] width 89 height 11
click at [270, 165] on div "S1 2500" at bounding box center [296, 162] width 593 height 272
click at [263, 166] on div "S1 2500" at bounding box center [296, 162] width 593 height 272
click at [263, 170] on div "S1 2500" at bounding box center [296, 162] width 593 height 272
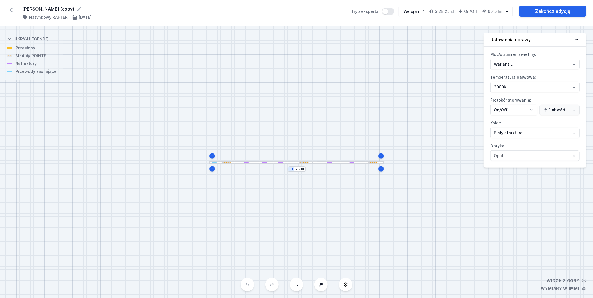
click at [252, 164] on div "S1 2500" at bounding box center [296, 162] width 593 height 272
click at [247, 164] on div "S1 2500" at bounding box center [296, 162] width 593 height 272
click at [229, 163] on div at bounding box center [226, 163] width 9 height 2
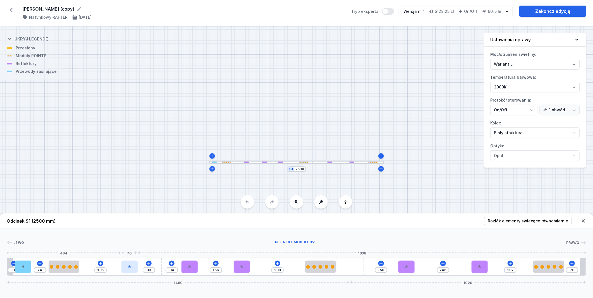
click at [131, 270] on div at bounding box center [129, 267] width 16 height 12
click at [135, 270] on div at bounding box center [132, 267] width 16 height 12
click at [132, 270] on div at bounding box center [134, 267] width 16 height 12
drag, startPoint x: 127, startPoint y: 269, endPoint x: 124, endPoint y: 269, distance: 3.1
click at [124, 269] on div at bounding box center [129, 267] width 16 height 12
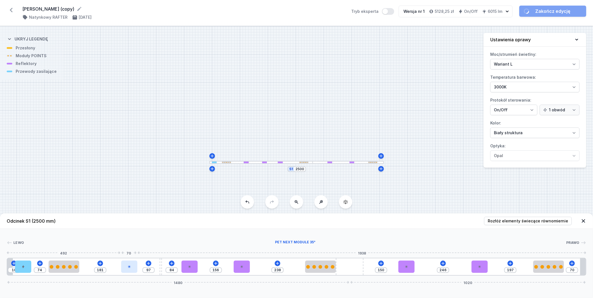
click at [129, 270] on div at bounding box center [129, 267] width 16 height 12
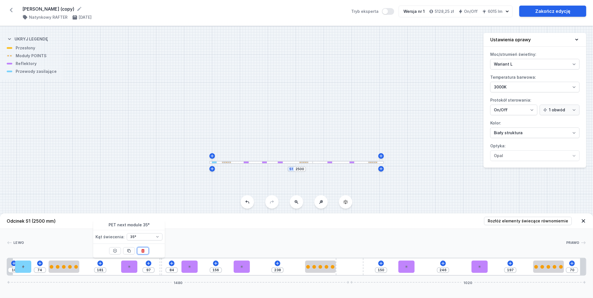
click at [144, 250] on icon at bounding box center [143, 251] width 3 height 4
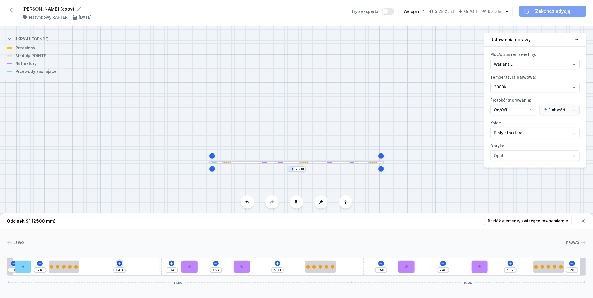
click at [119, 264] on icon at bounding box center [119, 263] width 3 height 3
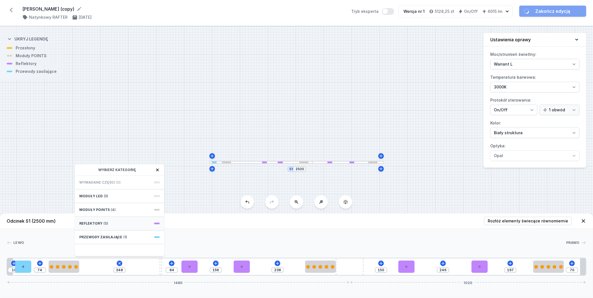
click at [118, 221] on div "Reflektory (5)" at bounding box center [119, 224] width 89 height 14
click at [117, 232] on span "PET mini next module 41°" at bounding box center [119, 232] width 80 height 6
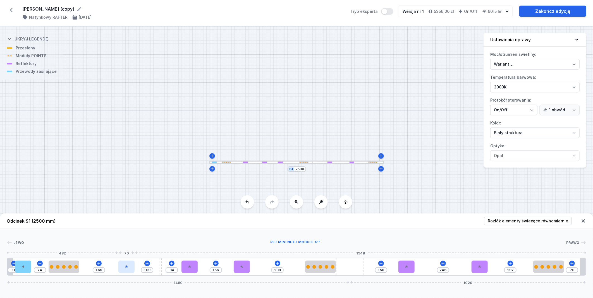
drag, startPoint x: 89, startPoint y: 270, endPoint x: 125, endPoint y: 269, distance: 36.3
click at [125, 269] on div at bounding box center [126, 267] width 16 height 12
click at [193, 269] on div at bounding box center [189, 267] width 16 height 12
click at [205, 250] on icon at bounding box center [203, 251] width 4 height 4
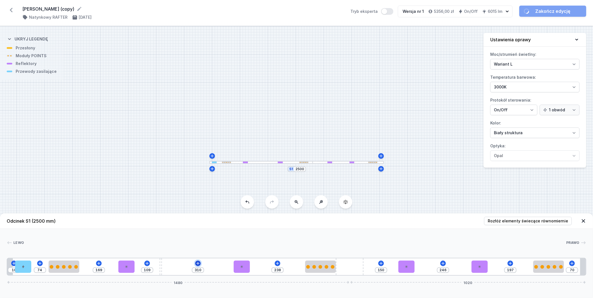
click at [196, 263] on icon at bounding box center [198, 263] width 4 height 4
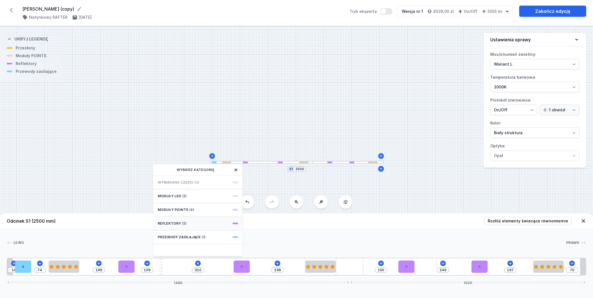
click at [191, 222] on div "Reflektory (5)" at bounding box center [197, 224] width 89 height 14
click at [187, 232] on span "PET mini next module 41°" at bounding box center [198, 232] width 80 height 6
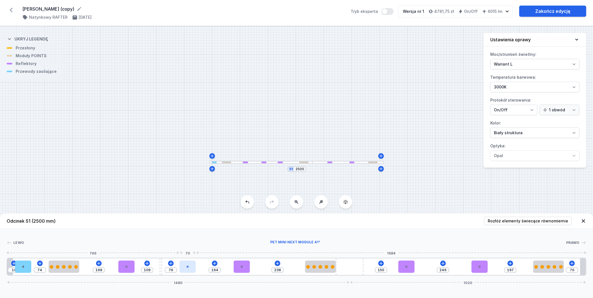
drag, startPoint x: 170, startPoint y: 269, endPoint x: 186, endPoint y: 270, distance: 15.9
click at [186, 270] on div at bounding box center [187, 267] width 16 height 12
click at [236, 267] on div at bounding box center [242, 267] width 16 height 12
click at [258, 252] on icon at bounding box center [255, 251] width 4 height 4
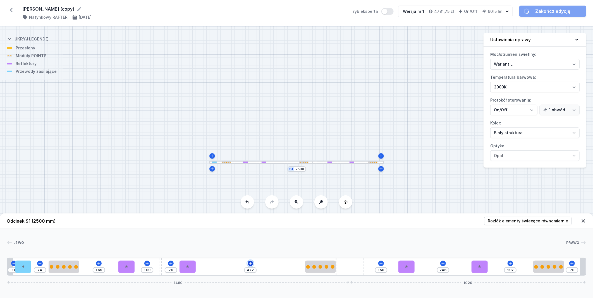
click at [251, 265] on icon at bounding box center [250, 263] width 4 height 4
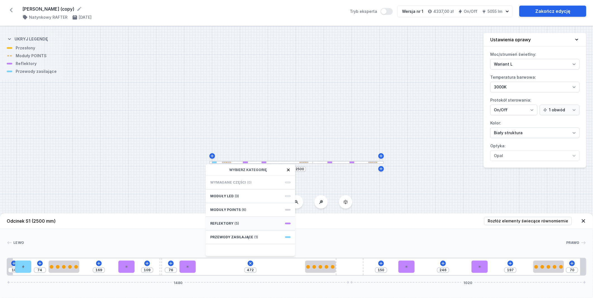
click at [246, 226] on div "Reflektory (5)" at bounding box center [250, 224] width 89 height 14
click at [245, 233] on span "PET mini next module 41°" at bounding box center [250, 232] width 80 height 6
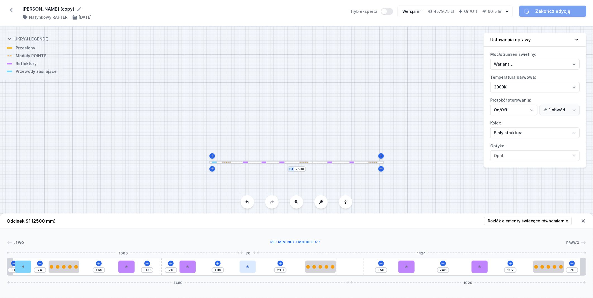
drag, startPoint x: 210, startPoint y: 270, endPoint x: 248, endPoint y: 271, distance: 38.3
click at [248, 271] on div at bounding box center [248, 267] width 16 height 12
click at [406, 269] on div at bounding box center [406, 267] width 16 height 12
click at [406, 266] on div at bounding box center [400, 267] width 16 height 12
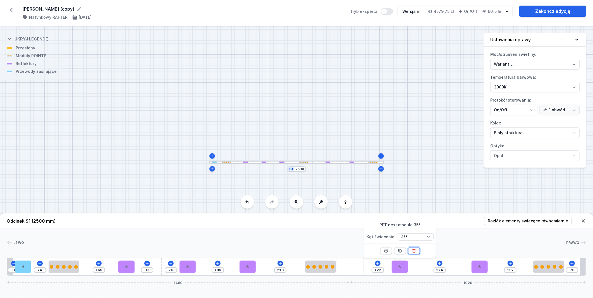
click at [414, 251] on icon at bounding box center [414, 251] width 4 height 4
click at [417, 265] on icon at bounding box center [417, 263] width 3 height 3
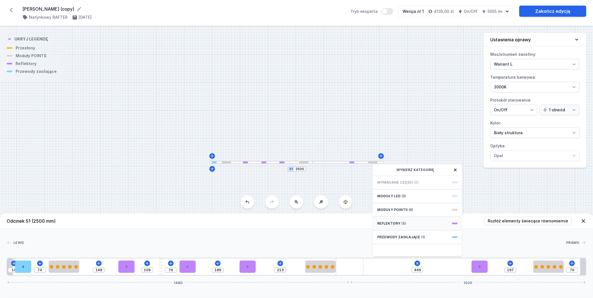
click at [412, 222] on div "Reflektory (5)" at bounding box center [417, 224] width 89 height 14
click at [403, 231] on span "PET mini next module 41°" at bounding box center [417, 232] width 80 height 6
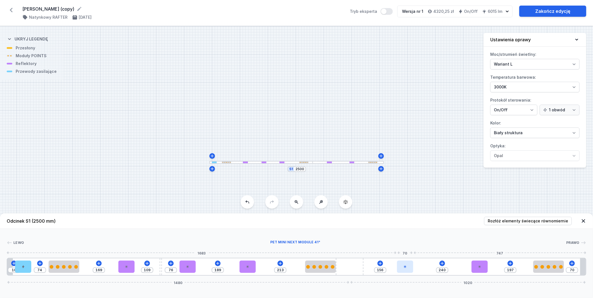
drag, startPoint x: 371, startPoint y: 269, endPoint x: 414, endPoint y: 270, distance: 43.0
click at [413, 270] on div at bounding box center [405, 267] width 16 height 12
click at [482, 268] on div at bounding box center [480, 267] width 16 height 12
click at [493, 250] on icon at bounding box center [494, 251] width 4 height 4
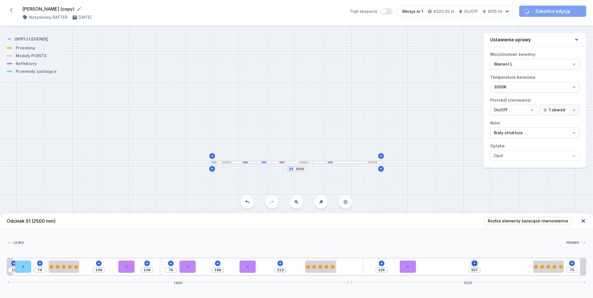
click at [475, 264] on icon at bounding box center [474, 263] width 3 height 3
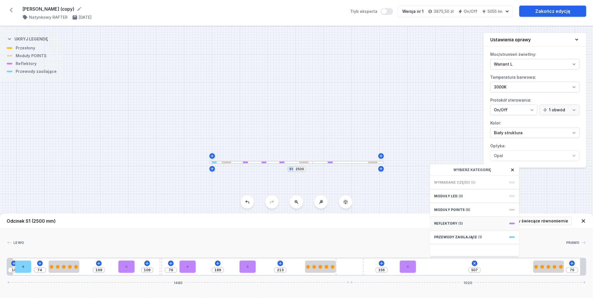
click at [456, 226] on span "Reflektory" at bounding box center [445, 223] width 23 height 4
click at [453, 231] on span "PET mini next module 41°" at bounding box center [474, 232] width 80 height 6
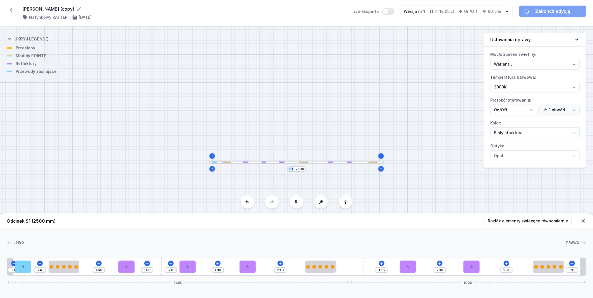
drag, startPoint x: 428, startPoint y: 269, endPoint x: 484, endPoint y: 268, distance: 55.6
click at [484, 268] on div "10 74 169 109 76 189 213 156 206 231 70 1480 1020" at bounding box center [297, 267] width 580 height 18
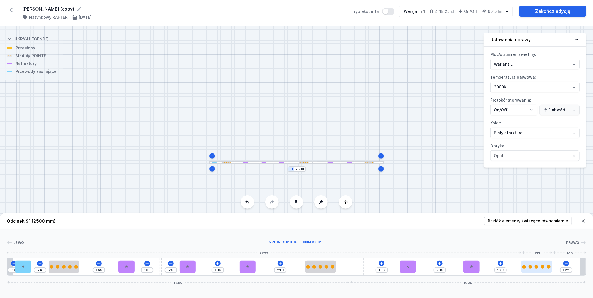
drag, startPoint x: 551, startPoint y: 269, endPoint x: 548, endPoint y: 269, distance: 3.1
click at [548, 269] on div at bounding box center [536, 267] width 31 height 4
drag, startPoint x: 61, startPoint y: 271, endPoint x: 65, endPoint y: 272, distance: 3.4
click at [65, 272] on div at bounding box center [71, 267] width 31 height 12
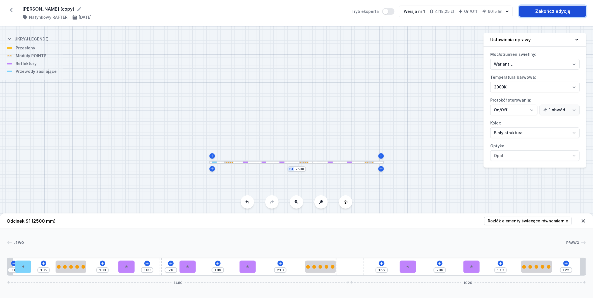
click at [553, 13] on link "Zakończ edycję" at bounding box center [552, 11] width 67 height 11
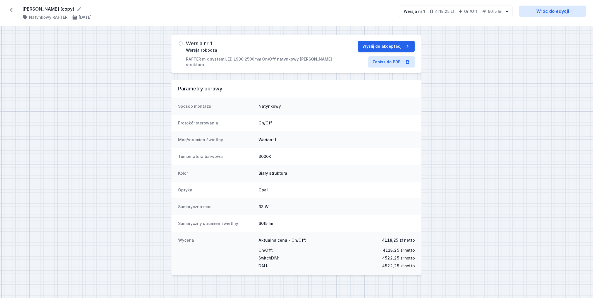
click at [489, 143] on div "Wersja nr 1 Wersja robocza RAFTER mix system LED L930 2500mm On/Off natynkowy […" at bounding box center [296, 162] width 593 height 272
click at [388, 63] on link "Zapisz do PDF" at bounding box center [391, 61] width 47 height 11
click at [27, 8] on form "[PERSON_NAME] (copy)" at bounding box center [207, 9] width 370 height 7
click at [12, 10] on icon at bounding box center [11, 10] width 9 height 9
